Goal: Find specific page/section: Find specific page/section

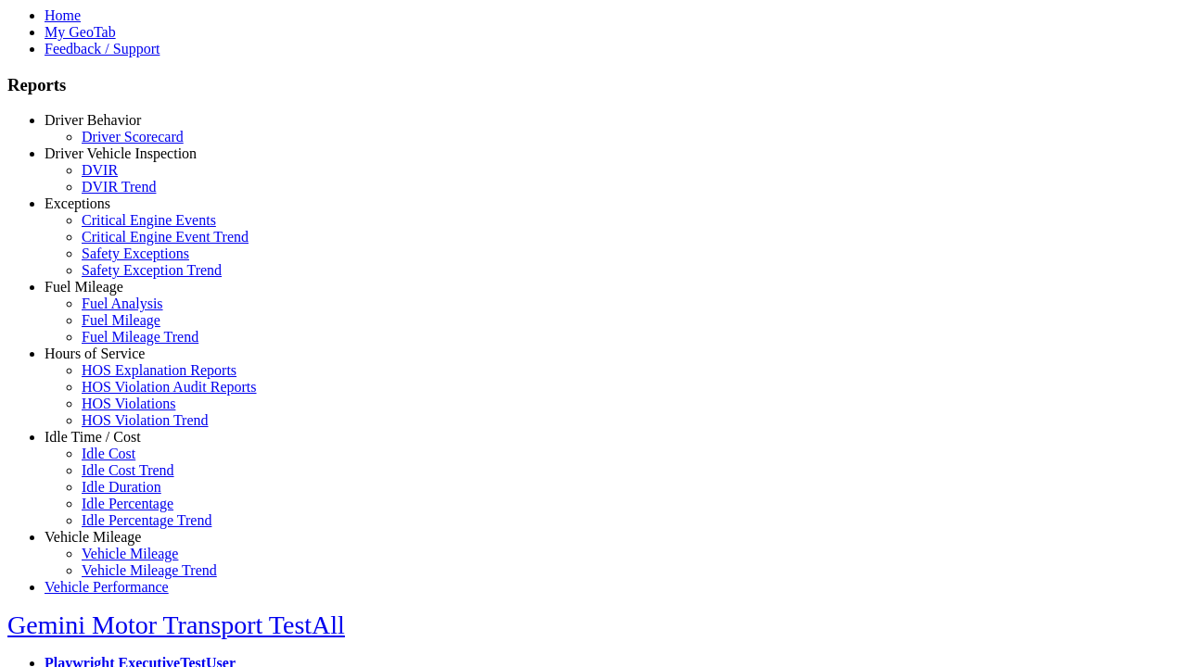
click at [107, 445] on link "Idle Time / Cost" at bounding box center [92, 437] width 96 height 16
click at [121, 462] on link "Idle Cost" at bounding box center [109, 454] width 54 height 16
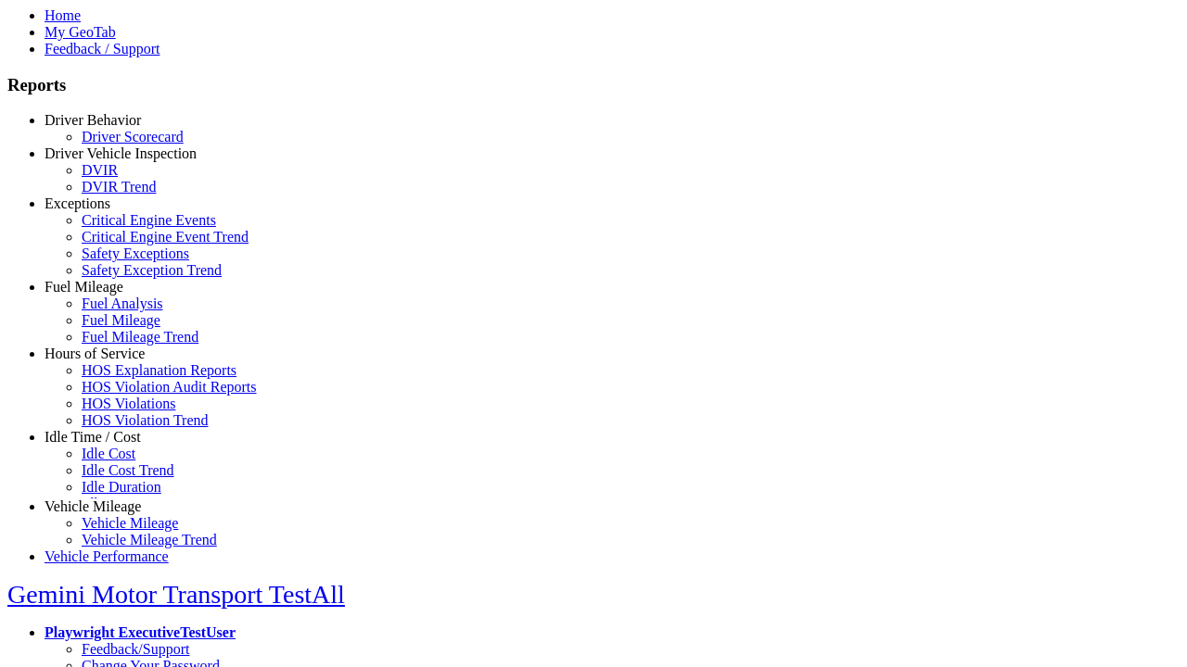
scroll to position [8, 0]
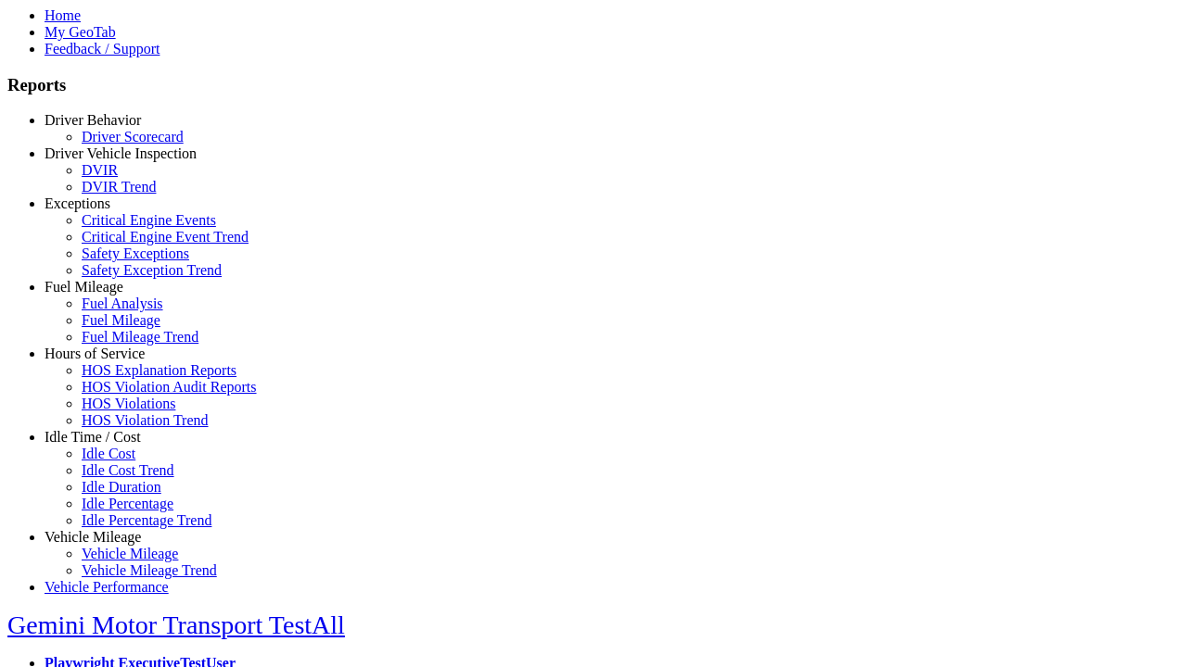
select select
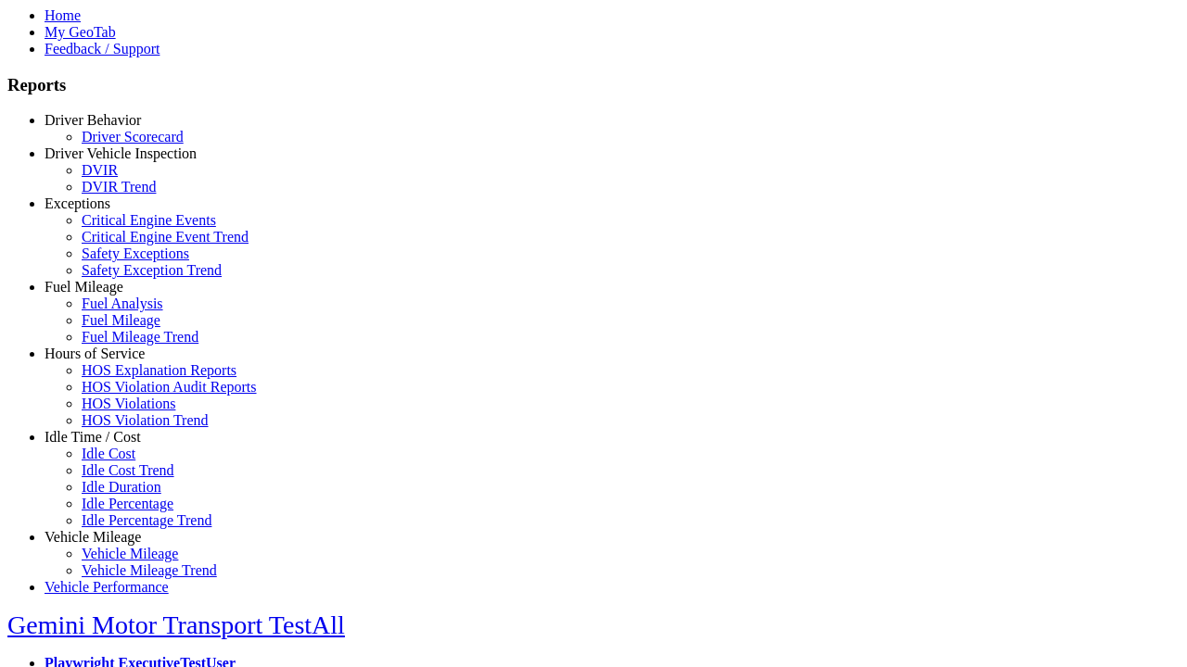
select select
